Goal: Transaction & Acquisition: Obtain resource

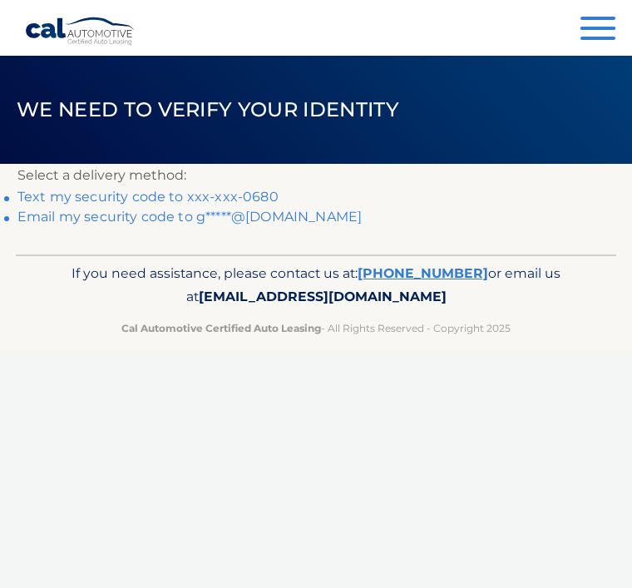
click at [249, 195] on link "Text my security code to xxx-xxx-0680" at bounding box center [147, 197] width 261 height 16
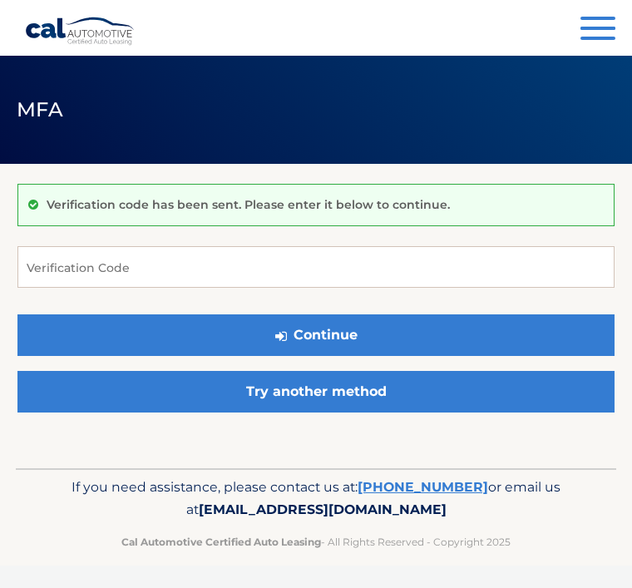
scroll to position [142, 0]
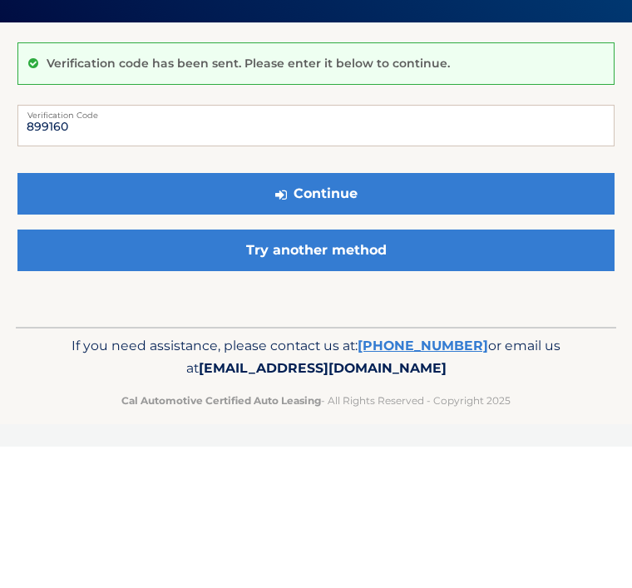
type input "899160"
click at [330, 314] on button "Continue" at bounding box center [315, 335] width 597 height 42
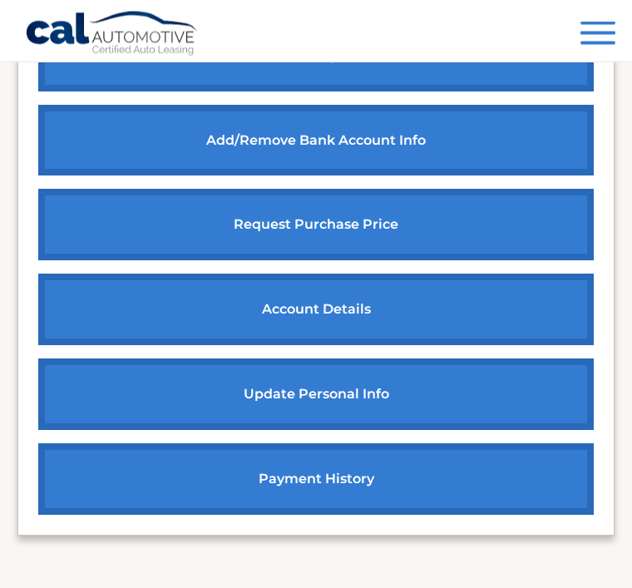
scroll to position [702, 0]
click at [417, 318] on link "account details" at bounding box center [315, 308] width 555 height 71
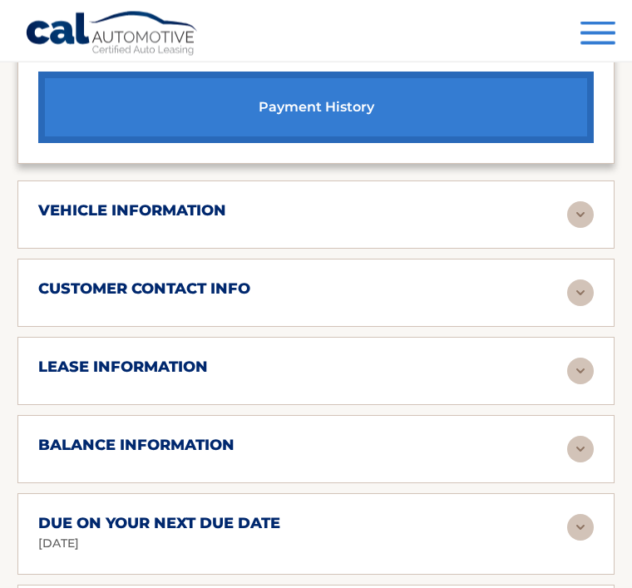
scroll to position [1060, 0]
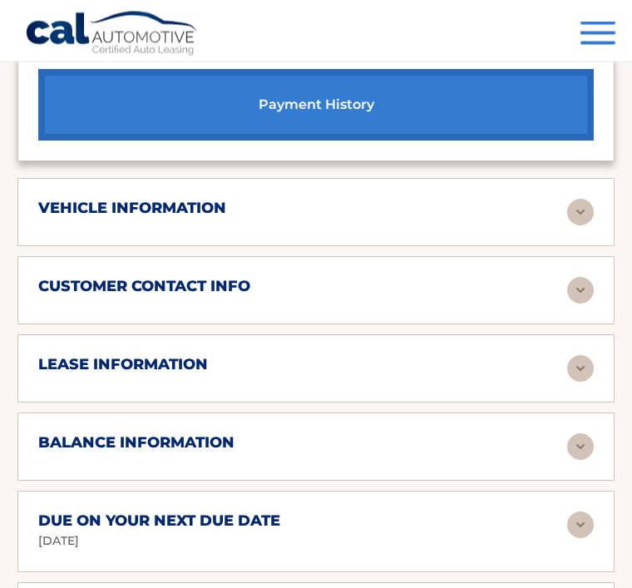
click at [580, 435] on img at bounding box center [580, 447] width 27 height 27
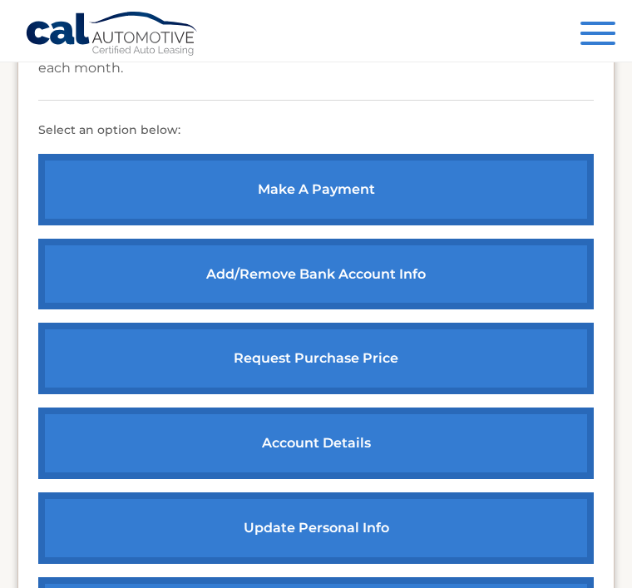
scroll to position [553, 0]
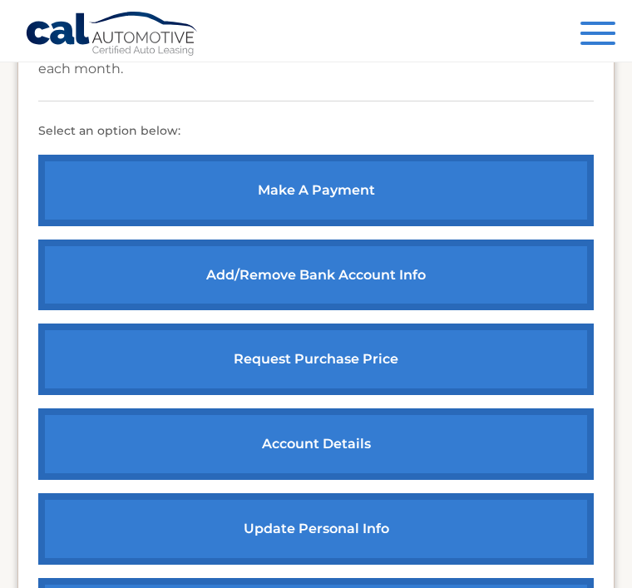
click at [347, 364] on link "request purchase price" at bounding box center [315, 358] width 555 height 71
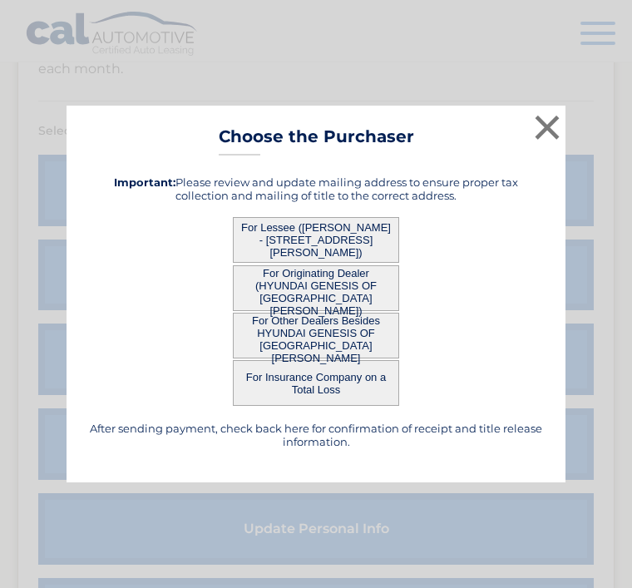
click at [376, 239] on button "For Lessee (RICHARD BISSO - 14724 CANTABRIA DR, , FORT MYERS, FL 33905)" at bounding box center [316, 240] width 166 height 46
click at [346, 251] on button "For Lessee (RICHARD BISSO - 14724 CANTABRIA DR, , FORT MYERS, FL 33905)" at bounding box center [316, 240] width 166 height 46
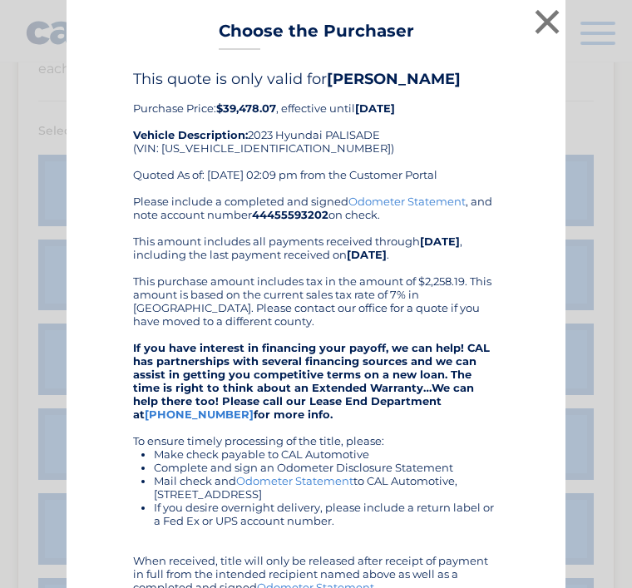
scroll to position [0, 0]
click at [544, 23] on button "×" at bounding box center [546, 21] width 33 height 33
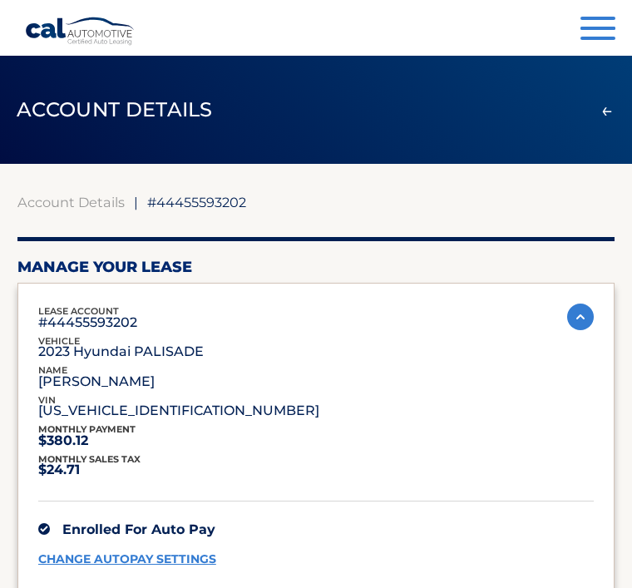
click at [607, 35] on button "Menu" at bounding box center [597, 30] width 35 height 27
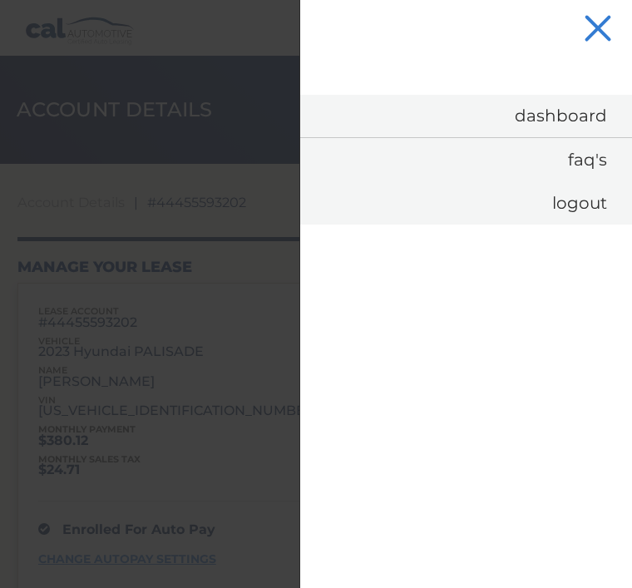
click at [566, 209] on link "Logout" at bounding box center [466, 202] width 332 height 43
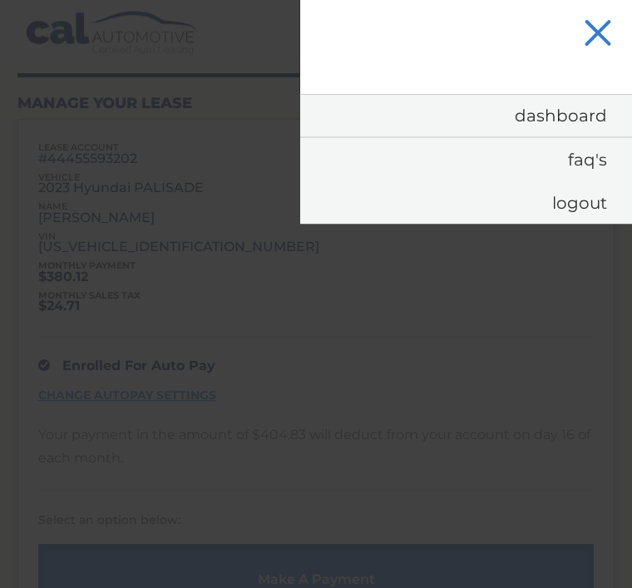
scroll to position [154, 0]
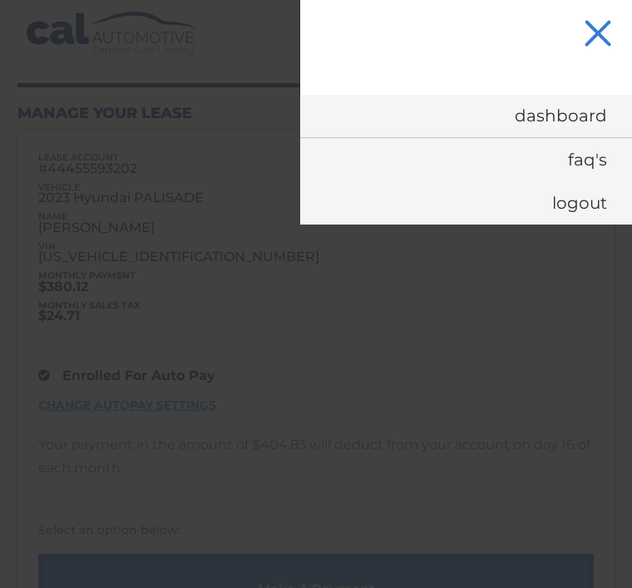
click at [575, 207] on link "Logout" at bounding box center [466, 202] width 332 height 43
